Goal: Information Seeking & Learning: Learn about a topic

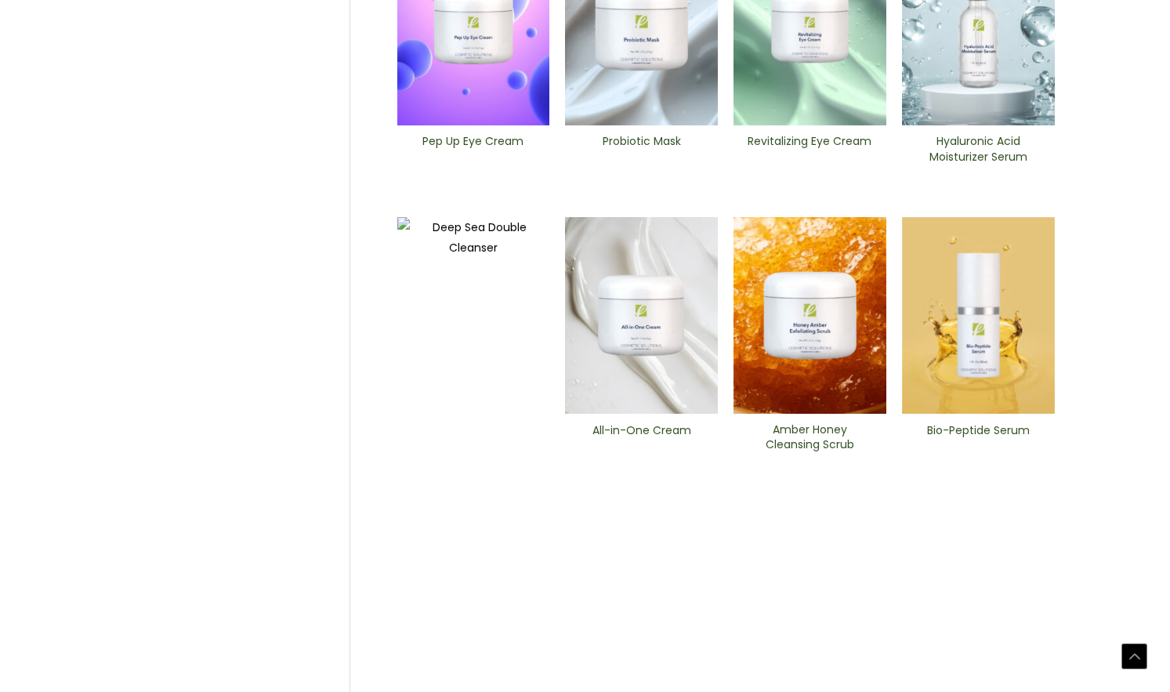
scroll to position [597, 0]
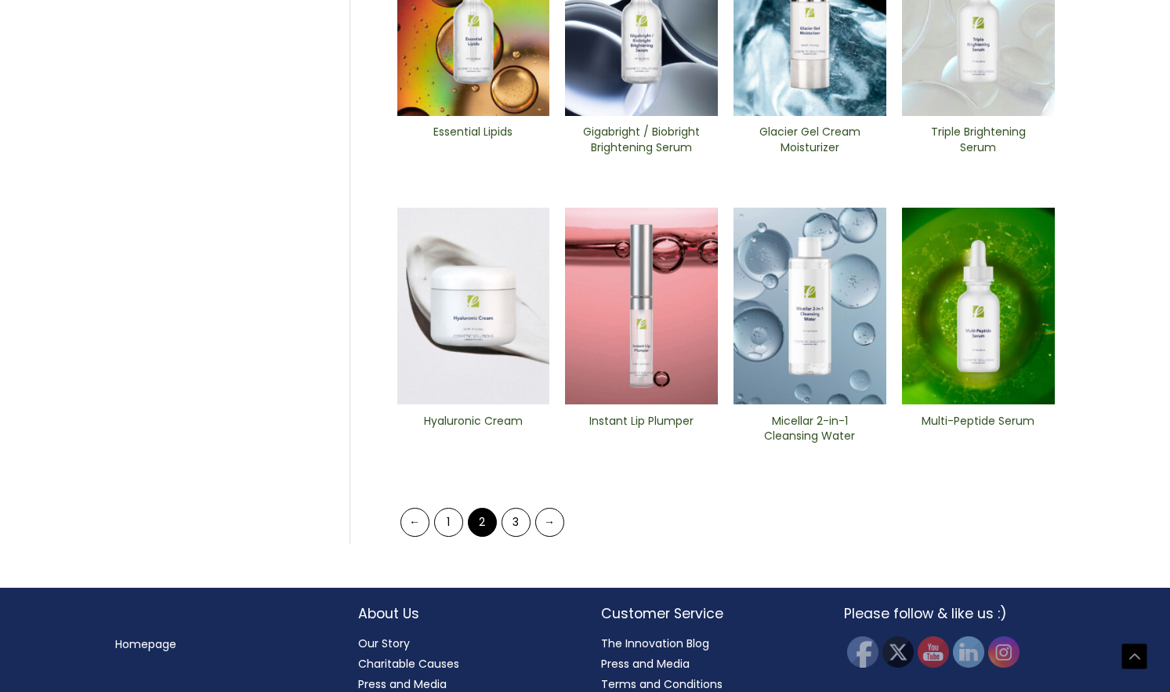
scroll to position [618, 0]
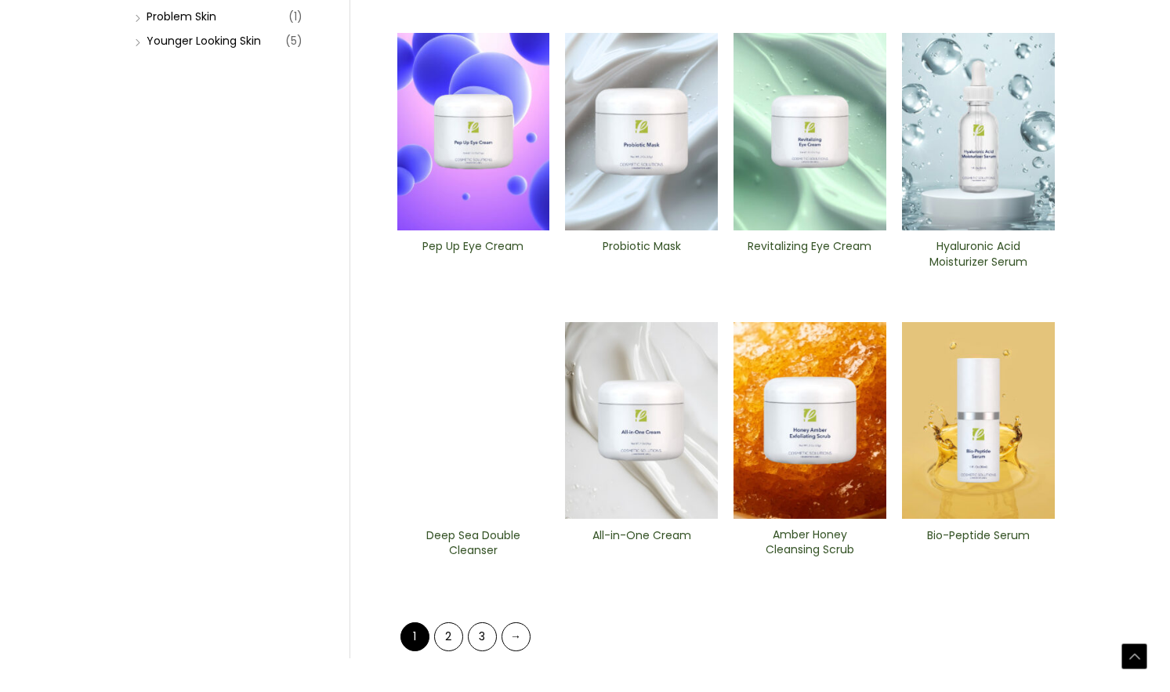
scroll to position [516, 0]
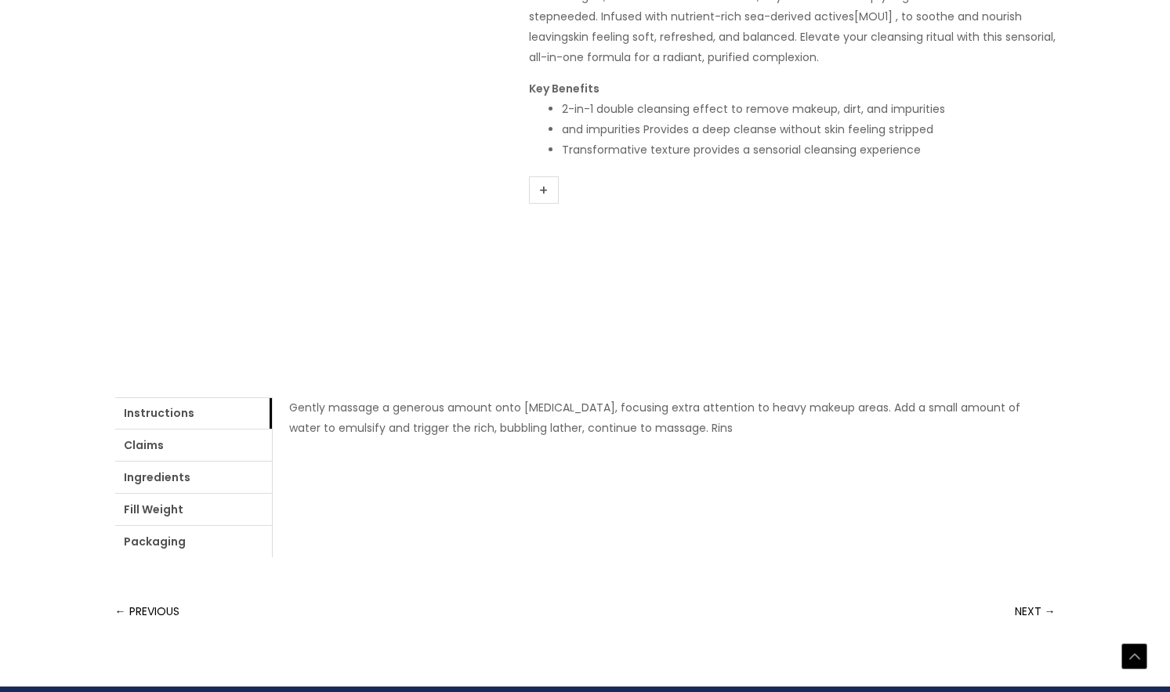
scroll to position [361, 0]
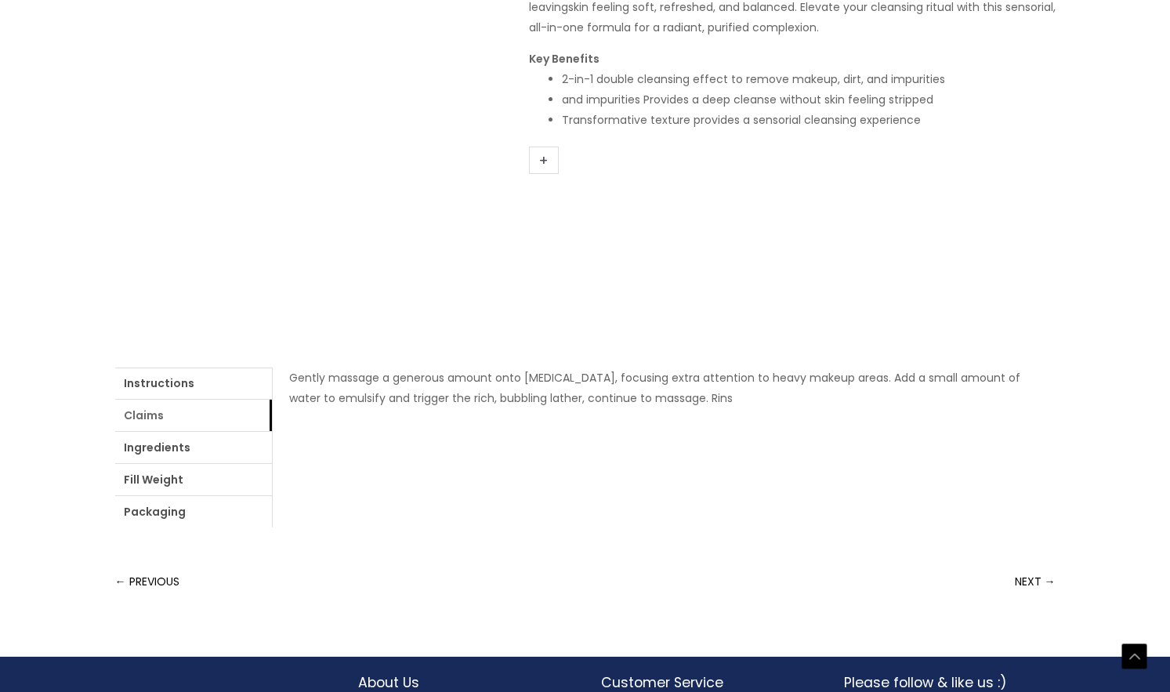
click at [169, 419] on link "Claims" at bounding box center [193, 415] width 157 height 31
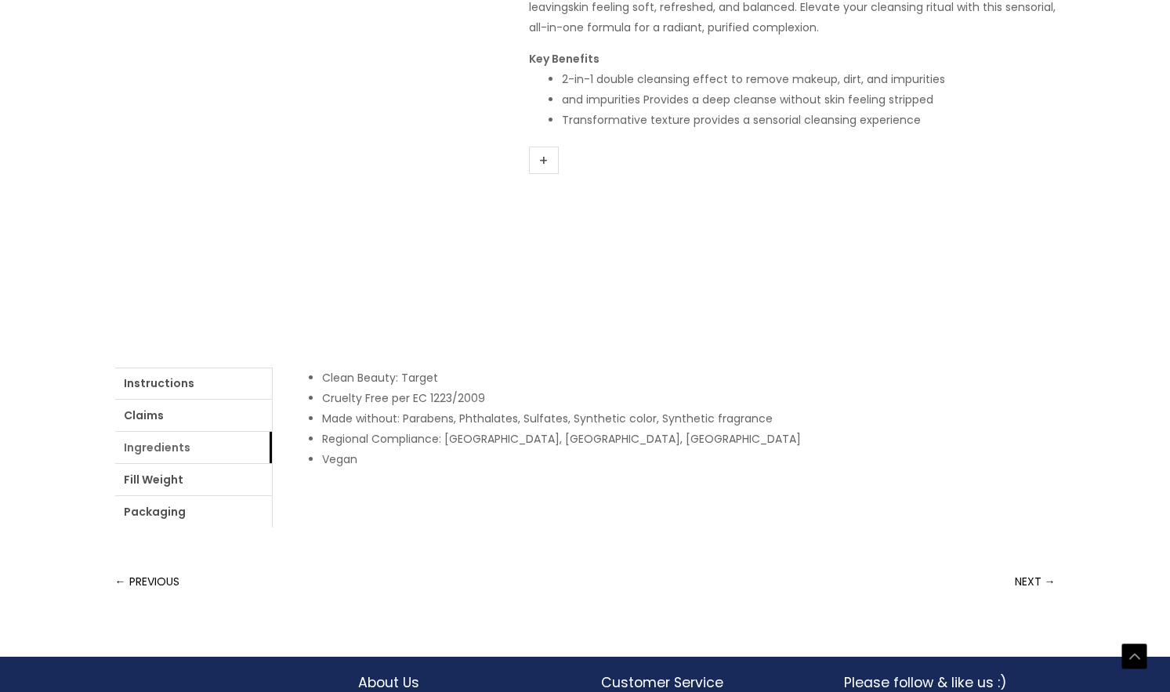
click at [168, 453] on link "Ingredients" at bounding box center [193, 447] width 157 height 31
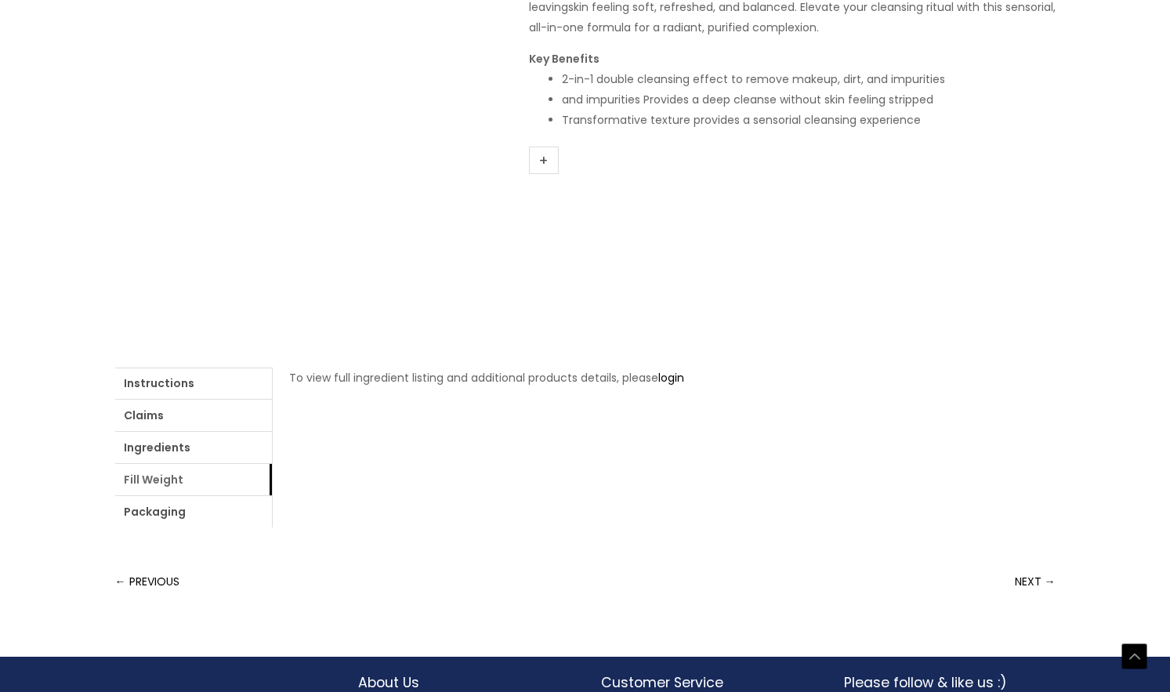
click at [167, 474] on link "Fill Weight" at bounding box center [193, 479] width 157 height 31
click at [167, 508] on link "Packaging" at bounding box center [193, 511] width 157 height 31
click at [192, 421] on link "Claims" at bounding box center [193, 415] width 157 height 31
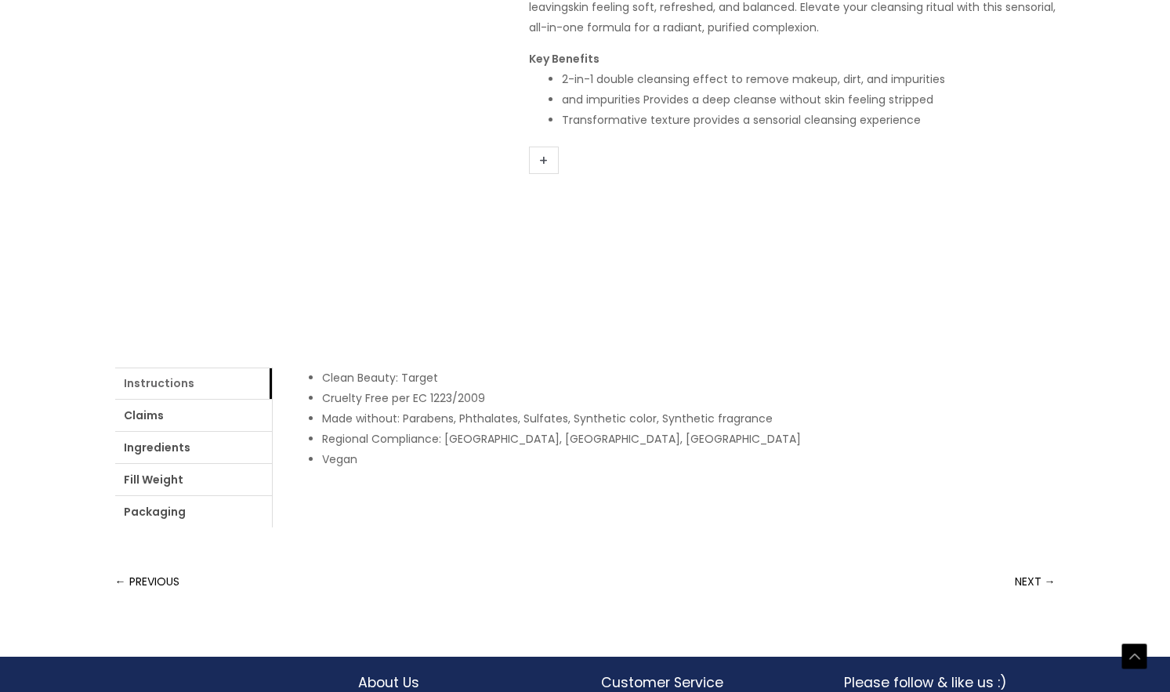
click at [189, 379] on link "Instructions" at bounding box center [193, 382] width 157 height 31
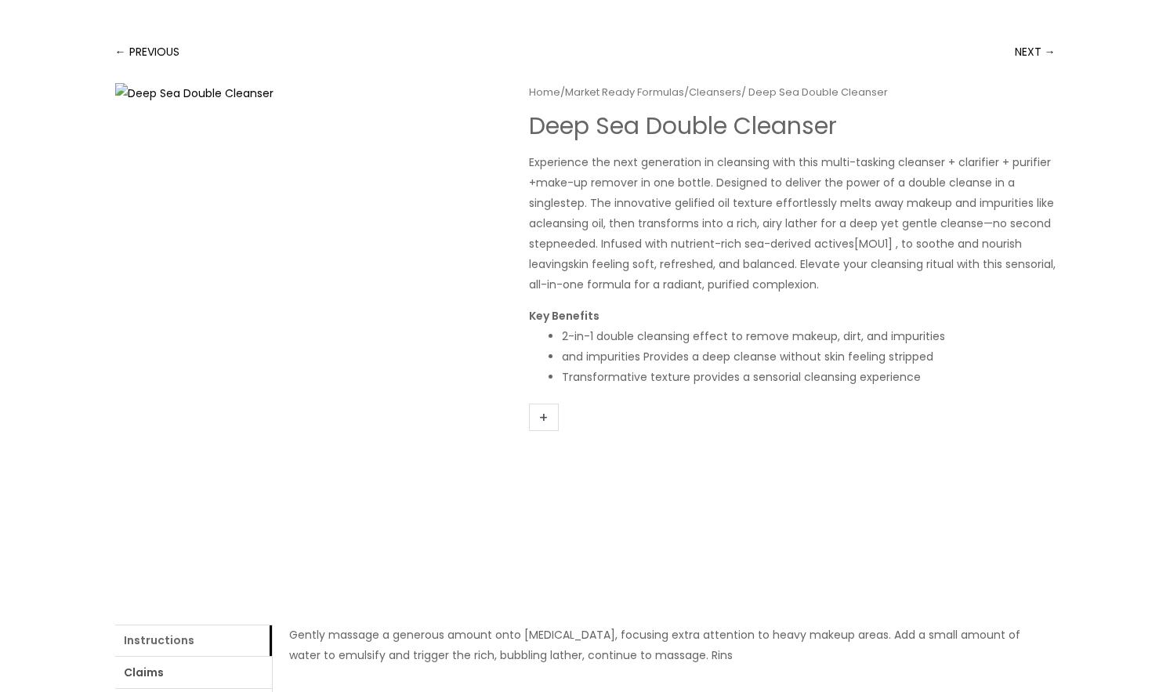
scroll to position [100, 0]
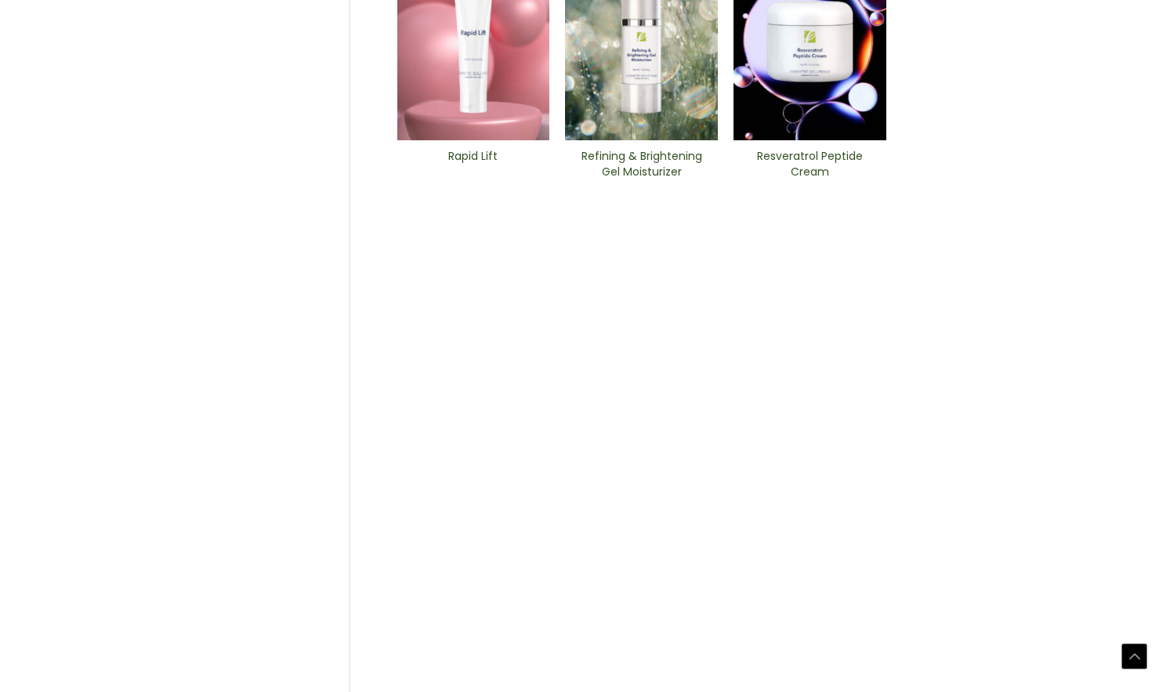
scroll to position [645, 0]
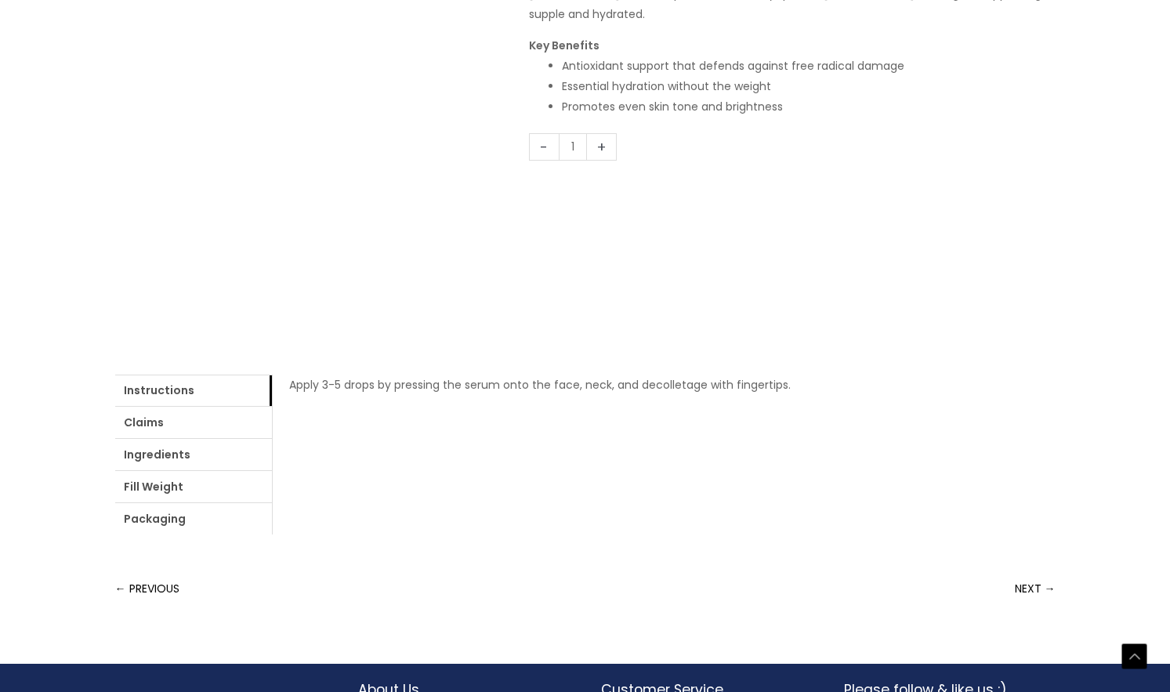
scroll to position [469, 0]
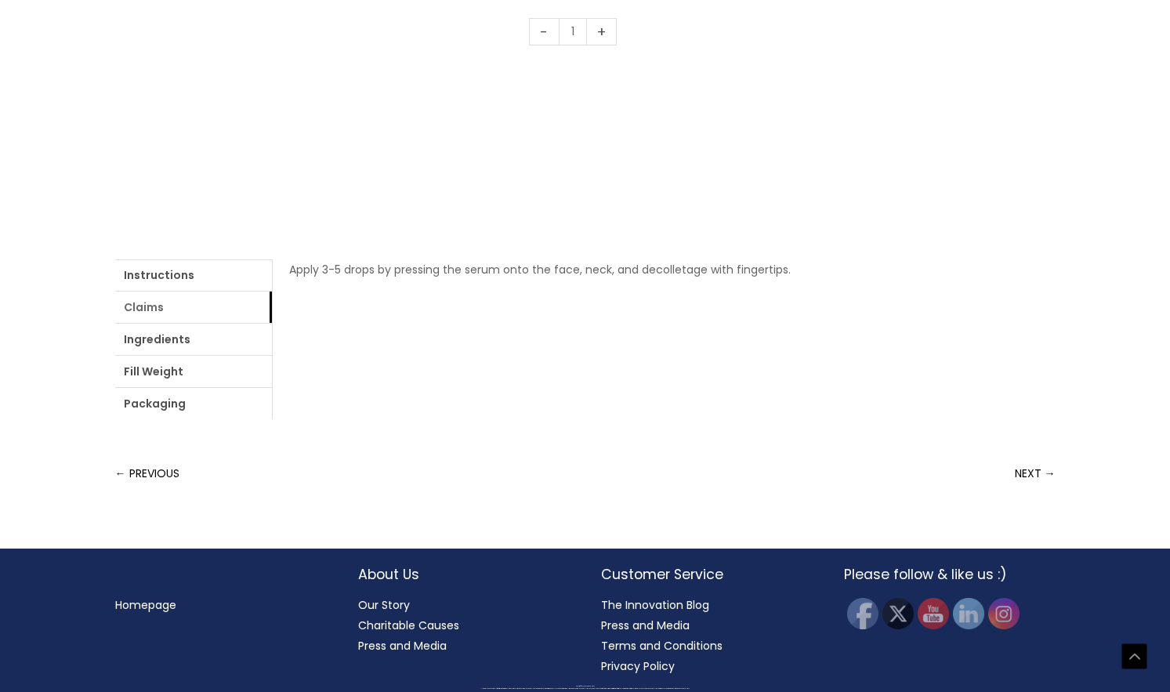
click at [190, 300] on link "Claims" at bounding box center [193, 306] width 157 height 31
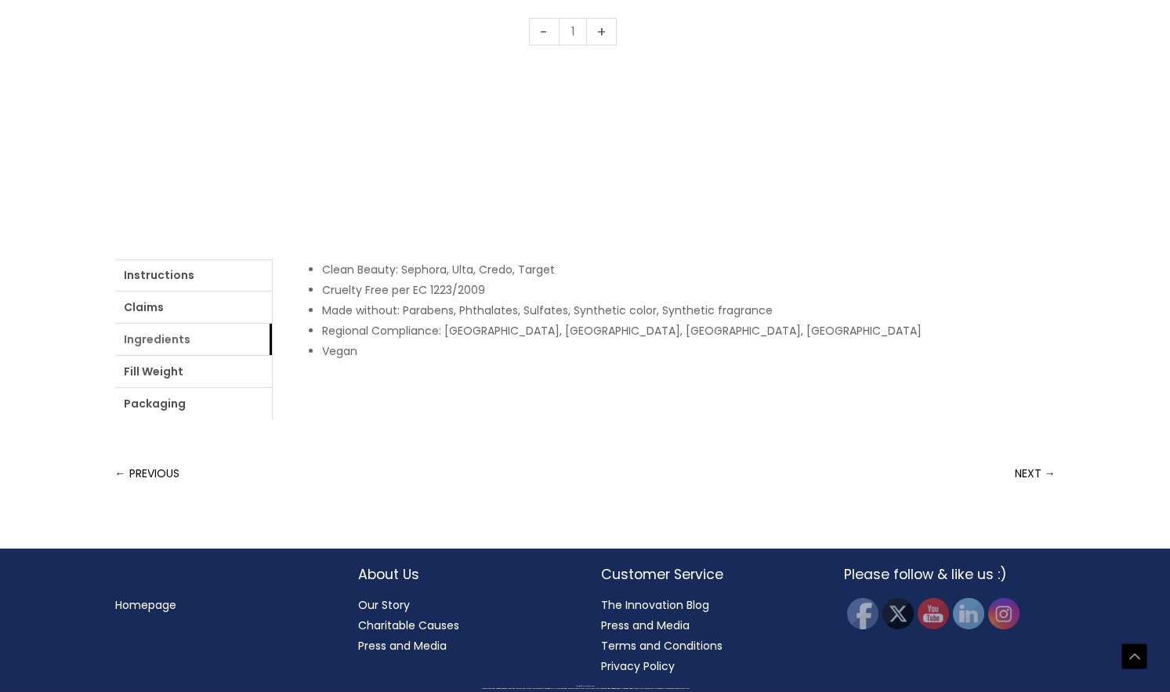
click at [190, 342] on link "Ingredients" at bounding box center [193, 339] width 157 height 31
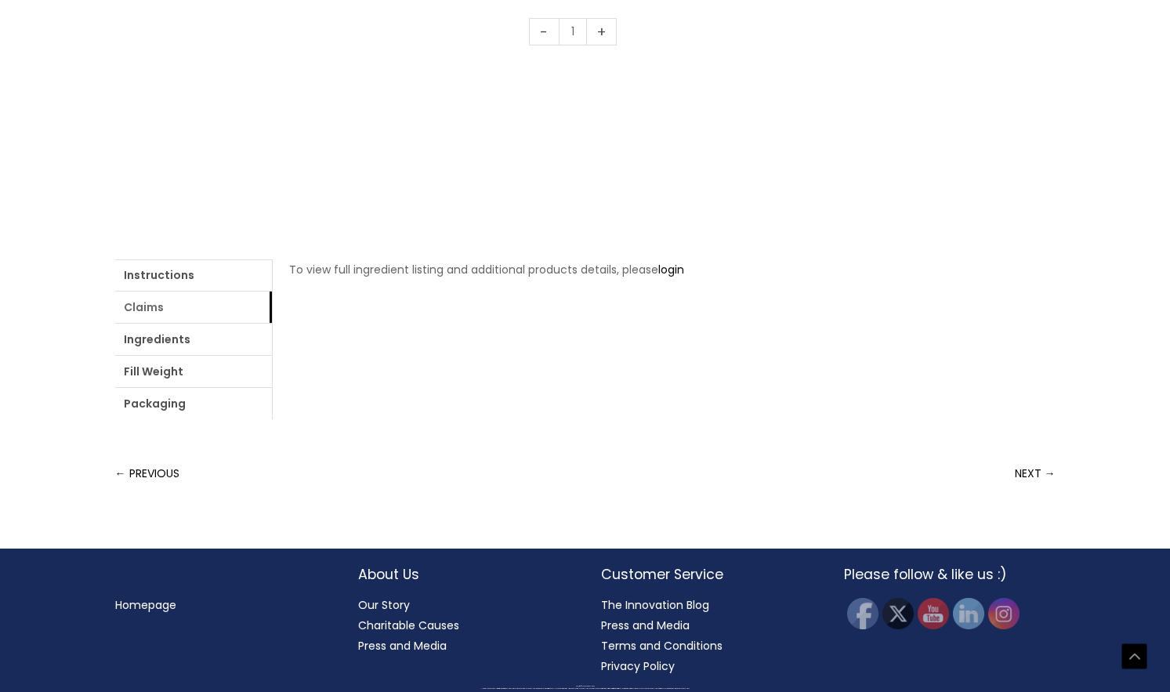
click at [204, 314] on link "Claims" at bounding box center [193, 306] width 157 height 31
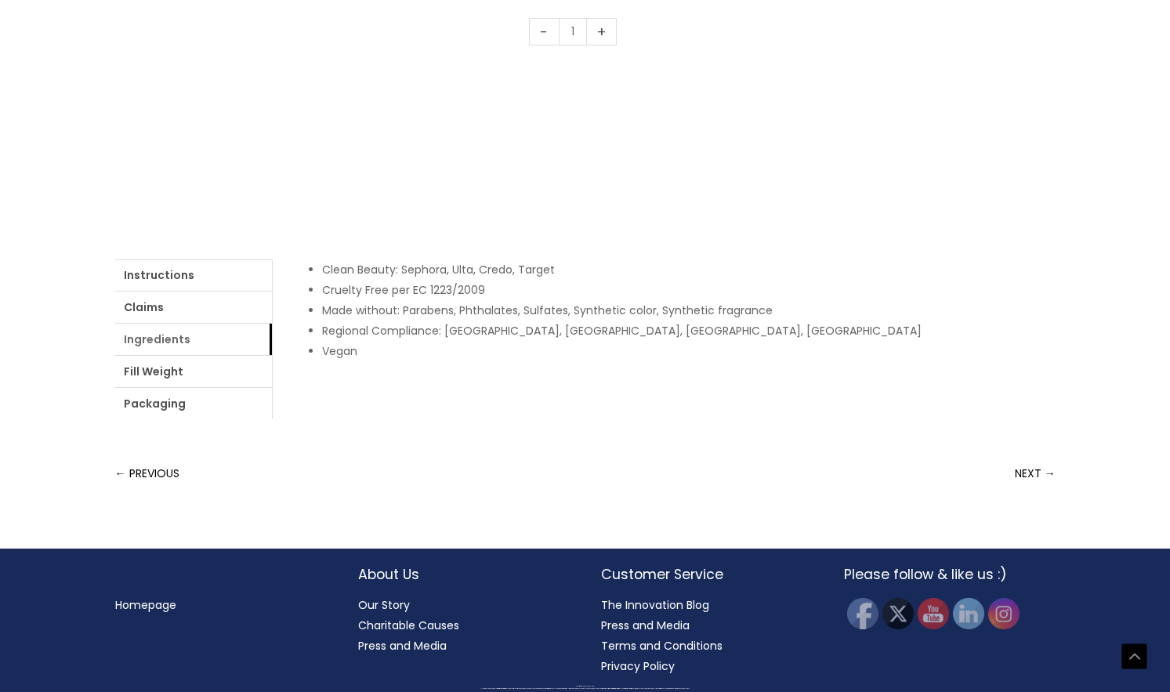
click at [202, 341] on link "Ingredients" at bounding box center [193, 339] width 157 height 31
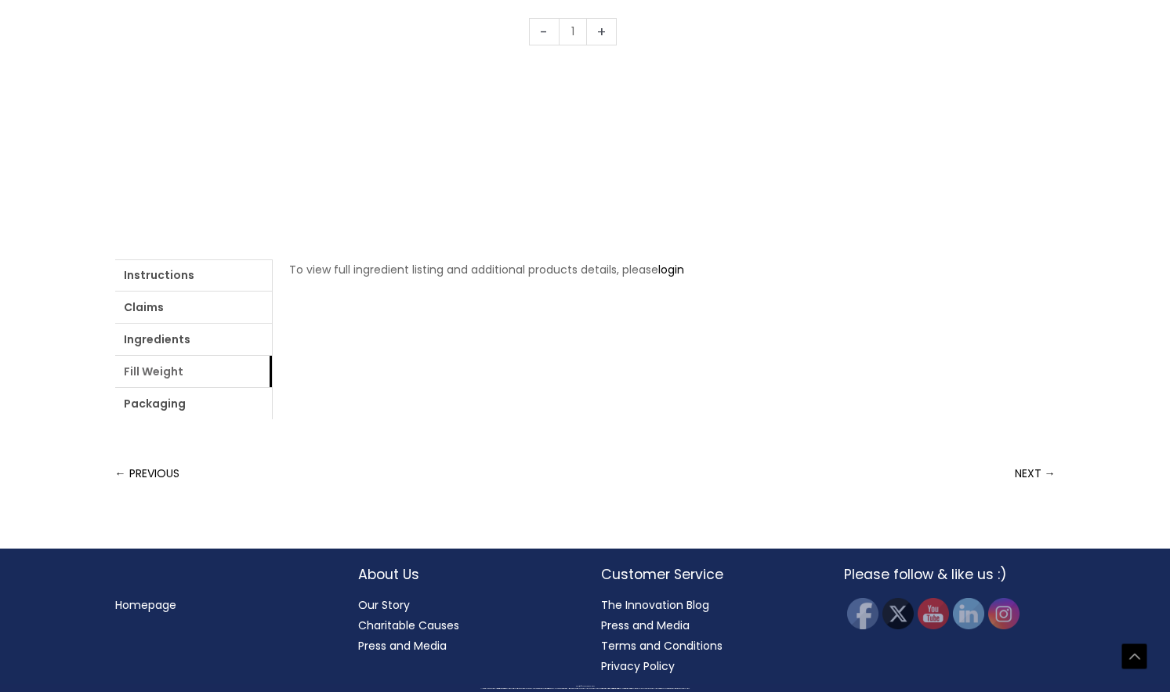
click at [194, 367] on link "Fill Weight" at bounding box center [193, 371] width 157 height 31
click at [194, 376] on link "Fill Weight" at bounding box center [193, 371] width 157 height 31
click at [194, 400] on link "Packaging" at bounding box center [193, 403] width 157 height 31
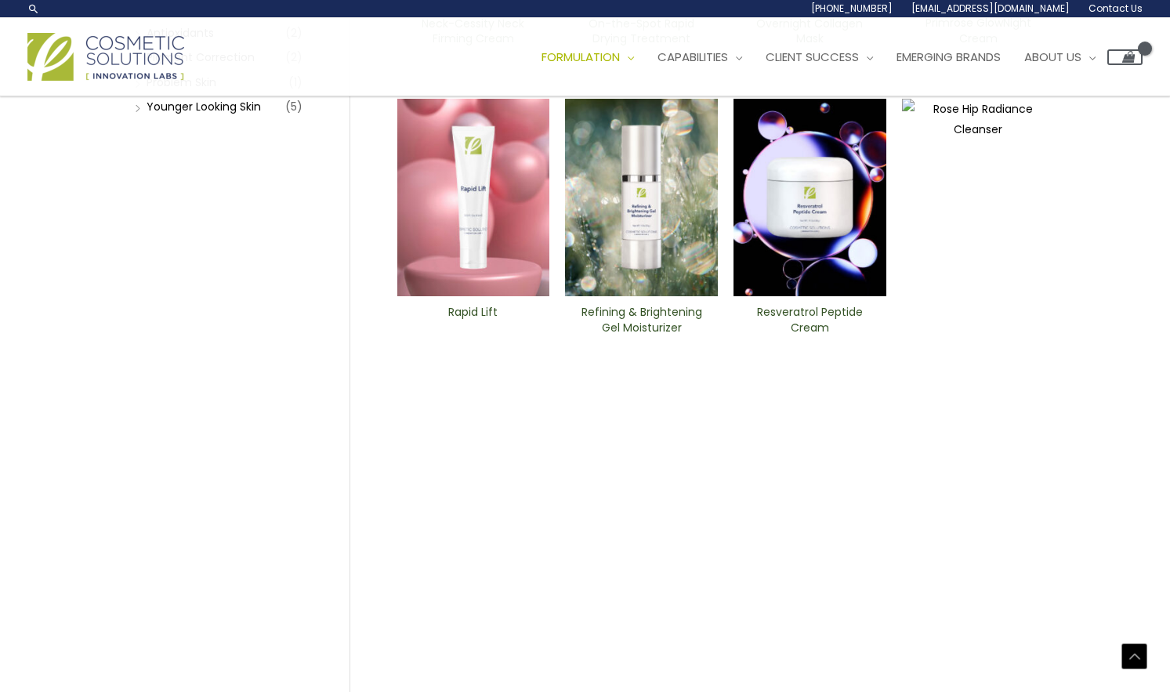
scroll to position [402, 0]
